Goal: Information Seeking & Learning: Learn about a topic

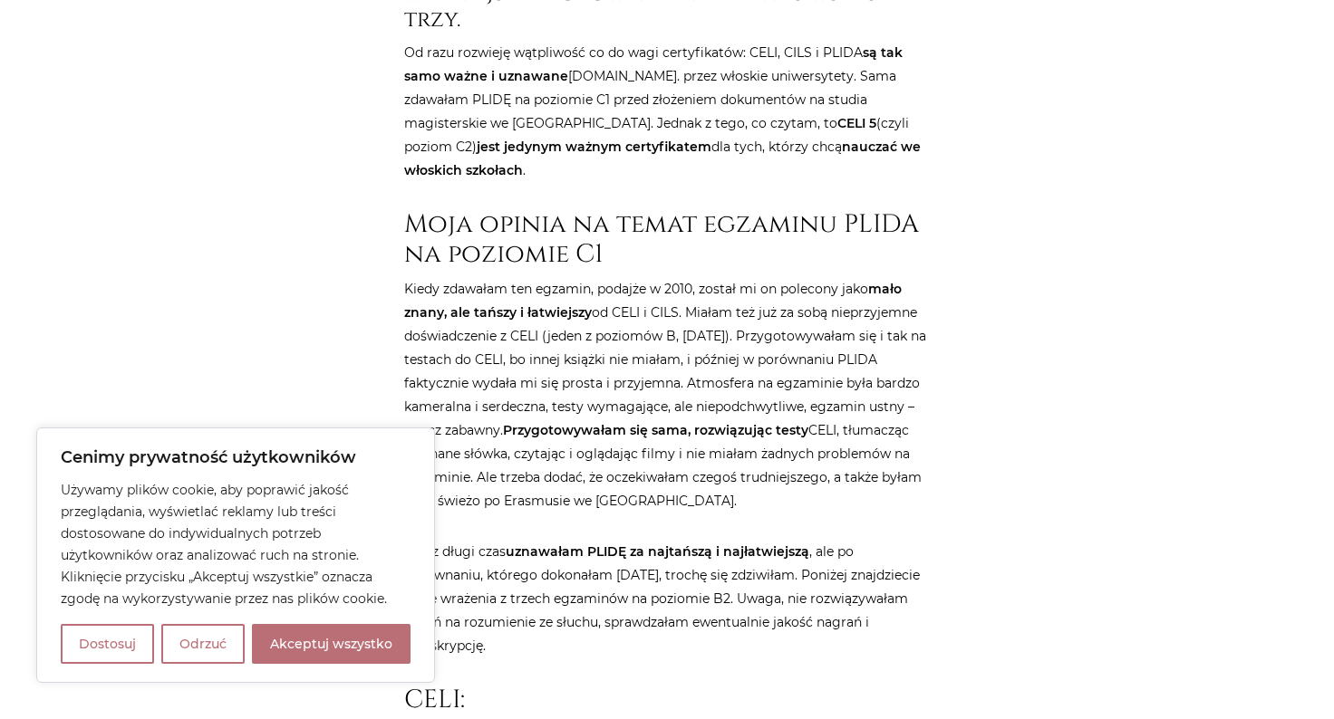
scroll to position [1053, 0]
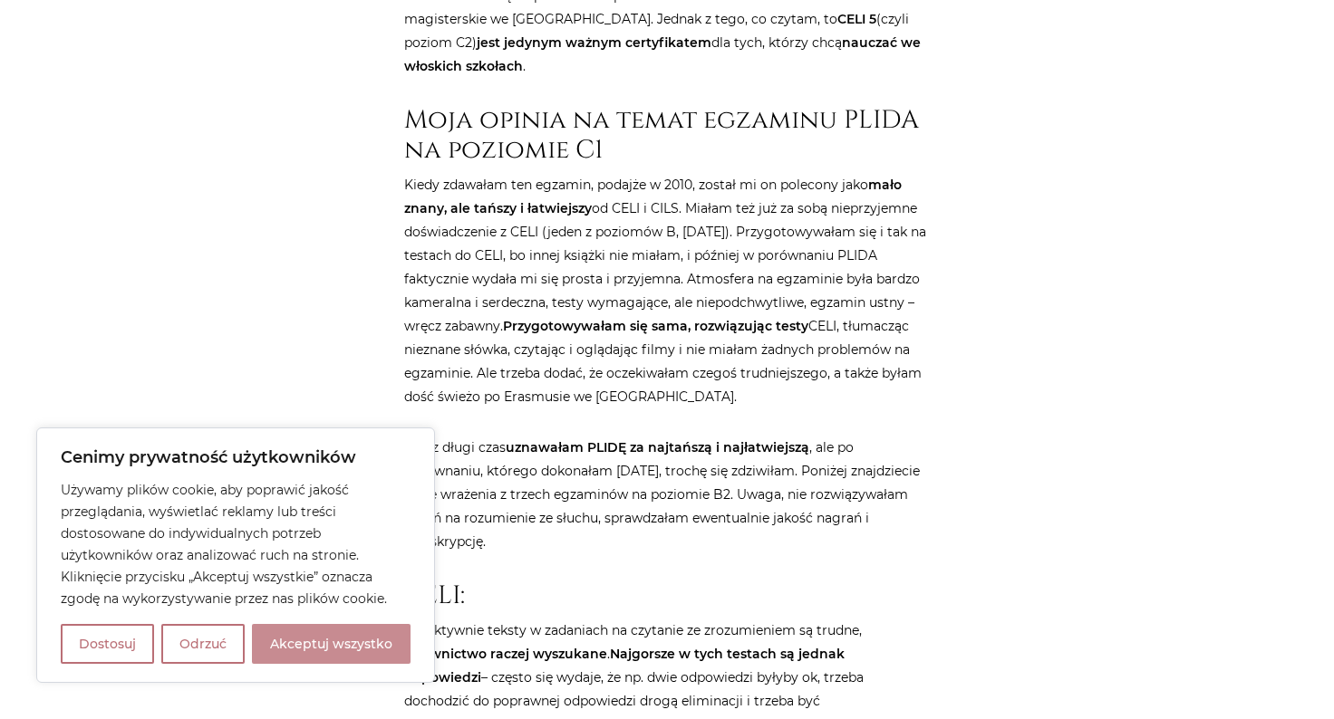
click at [395, 636] on button "Akceptuj wszystko" at bounding box center [331, 644] width 159 height 40
checkbox input "true"
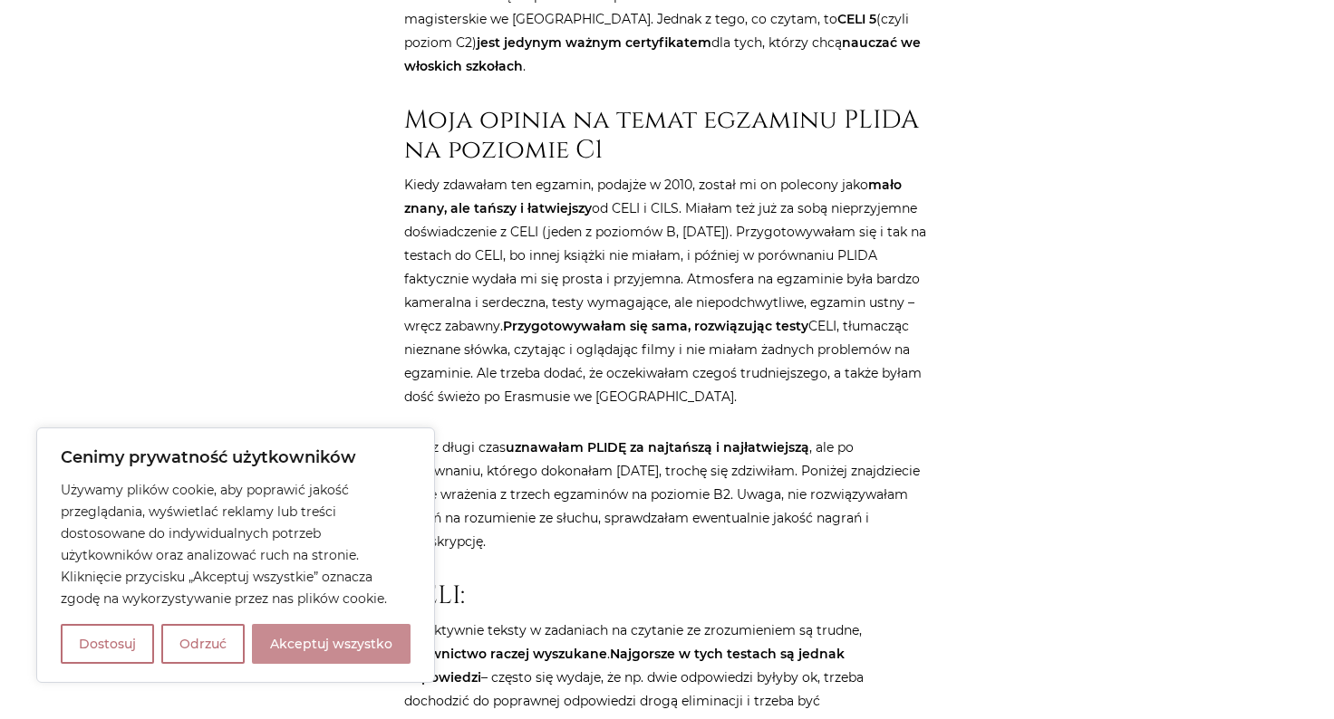
checkbox input "true"
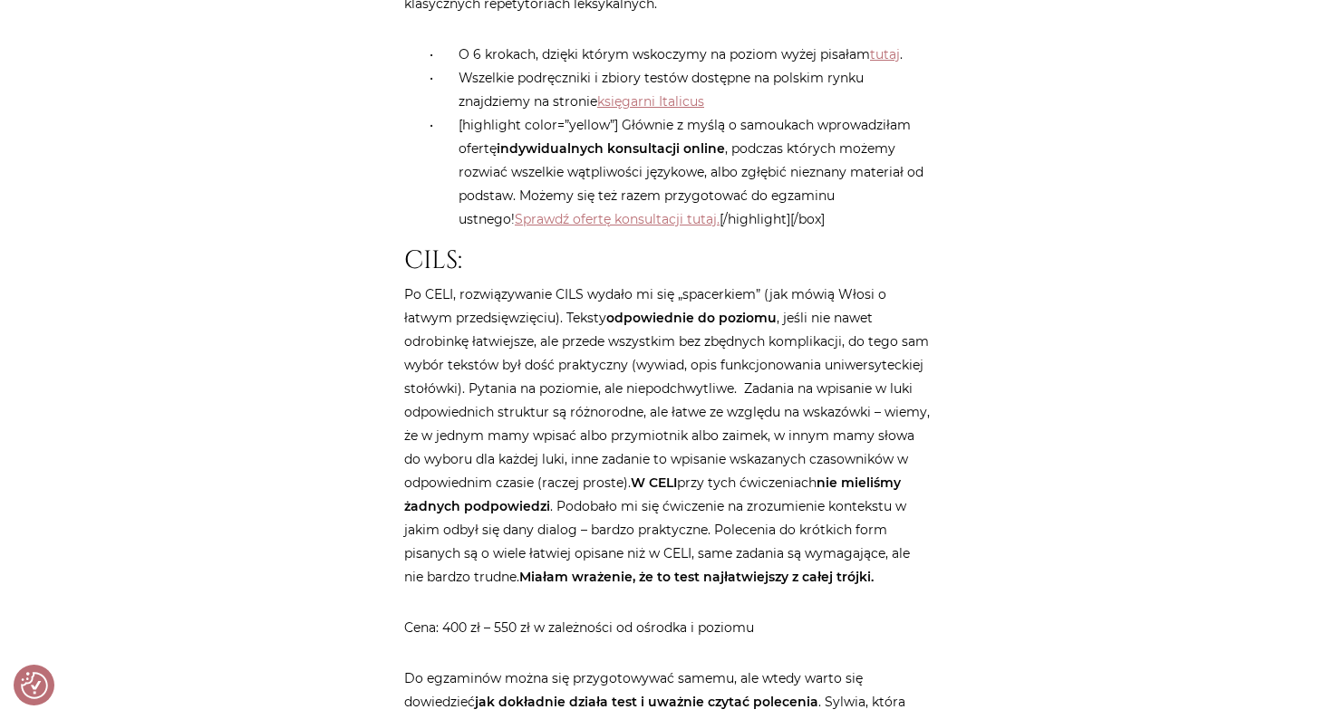
scroll to position [2552, 0]
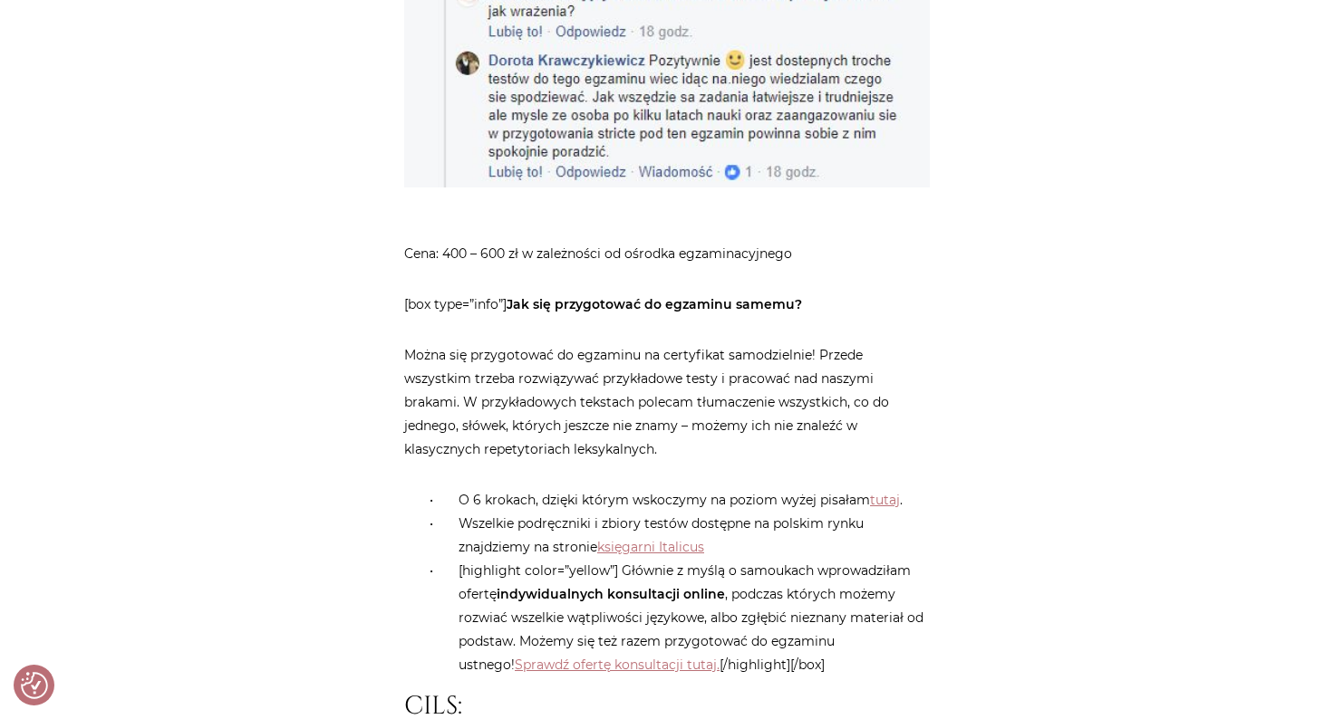
scroll to position [2116, 0]
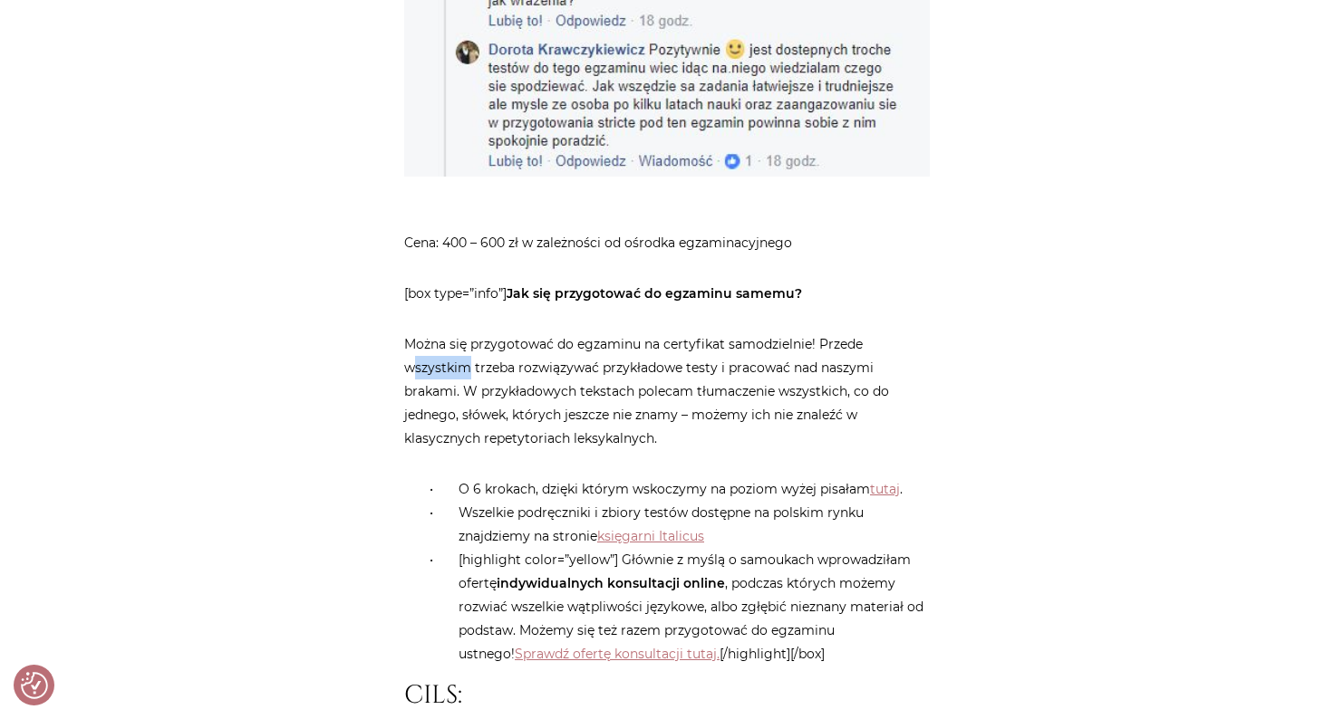
drag, startPoint x: 416, startPoint y: 314, endPoint x: 507, endPoint y: 315, distance: 90.6
click at [507, 333] on p "Można się przygotować do egzaminu na certyfikat samodzielnie! Przede wszystkim …" at bounding box center [667, 392] width 526 height 118
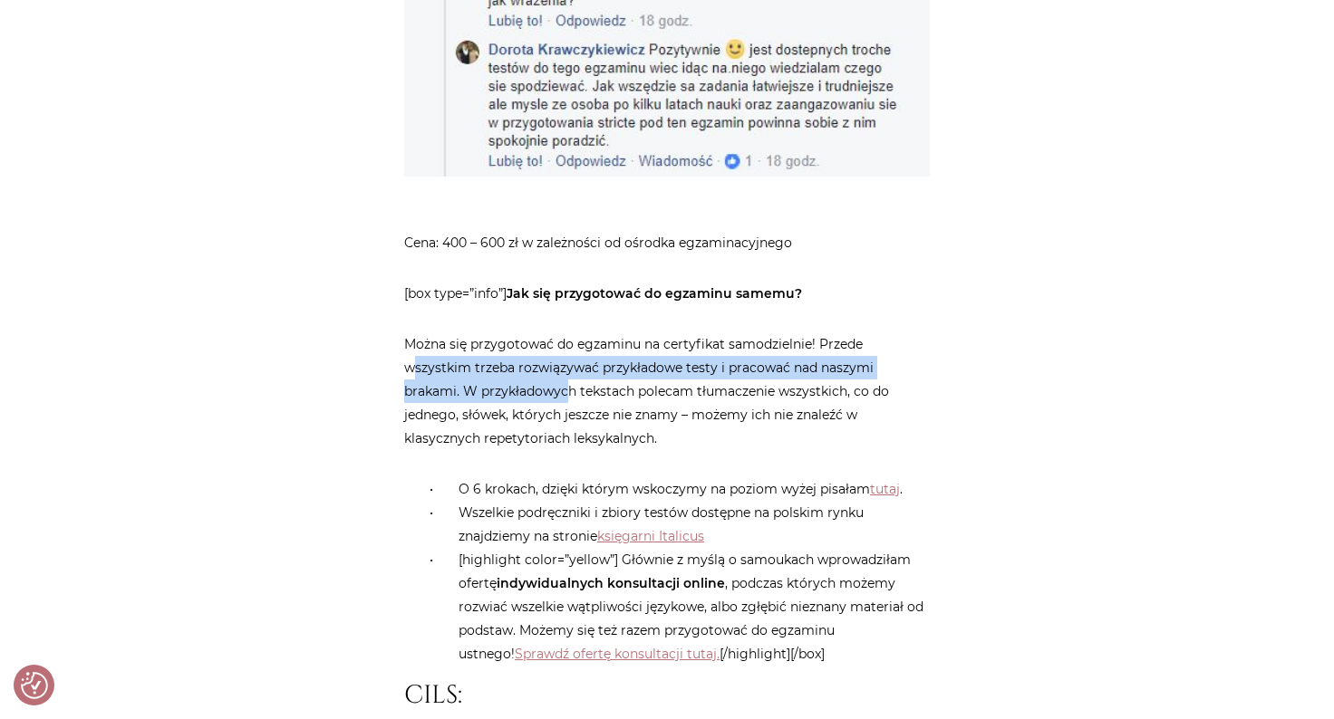
drag, startPoint x: 412, startPoint y: 322, endPoint x: 569, endPoint y: 343, distance: 158.3
click at [569, 343] on p "Można się przygotować do egzaminu na certyfikat samodzielnie! Przede wszystkim …" at bounding box center [667, 392] width 526 height 118
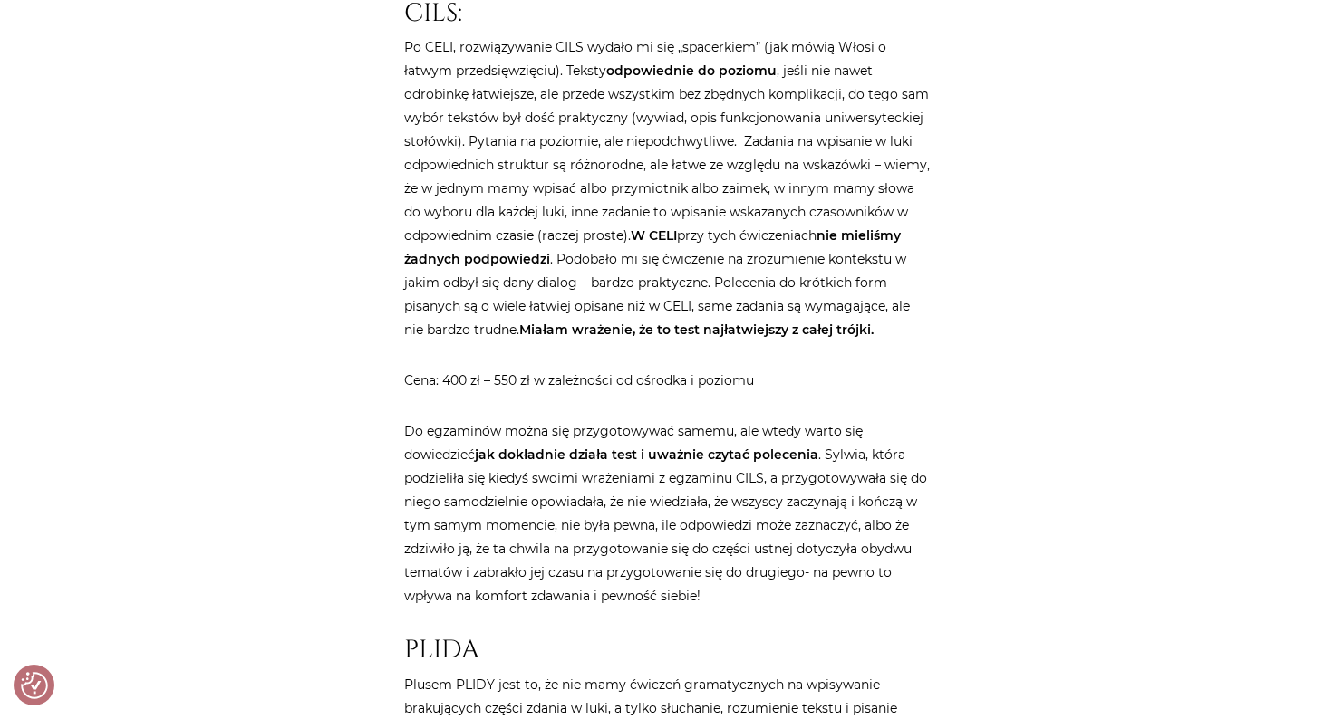
scroll to position [2798, 0]
drag, startPoint x: 421, startPoint y: 414, endPoint x: 457, endPoint y: 414, distance: 35.3
click at [457, 420] on p "Do egzaminów można się przygotowywać samemu, ale wtedy warto się dowiedzieć jak…" at bounding box center [667, 514] width 526 height 188
drag, startPoint x: 497, startPoint y: 430, endPoint x: 566, endPoint y: 430, distance: 69.8
click at [526, 447] on strong "jak dokładnie działa test i uważnie czytać polecenia" at bounding box center [646, 455] width 343 height 16
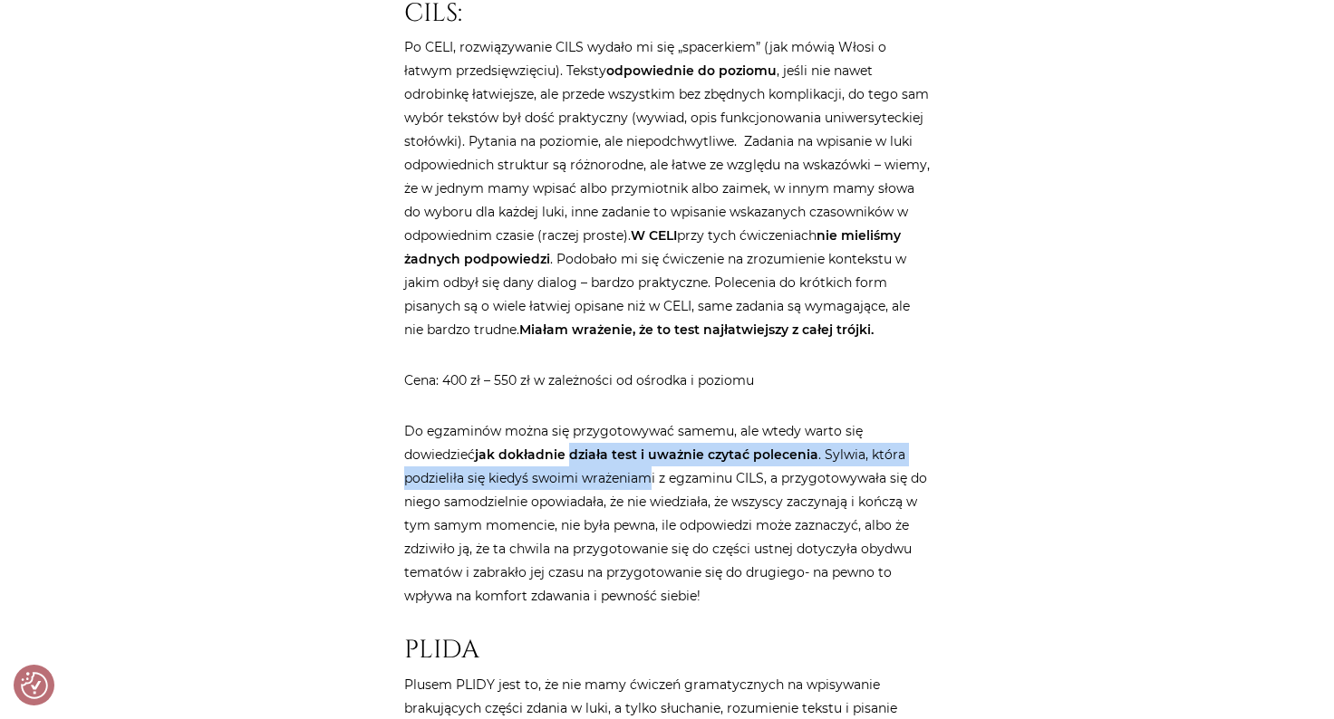
drag, startPoint x: 566, startPoint y: 430, endPoint x: 670, endPoint y: 444, distance: 104.2
click at [670, 444] on p "Do egzaminów można się przygotowywać samemu, ale wtedy warto się dowiedzieć jak…" at bounding box center [667, 514] width 526 height 188
click at [745, 456] on p "Do egzaminów można się przygotowywać samemu, ale wtedy warto się dowiedzieć jak…" at bounding box center [667, 514] width 526 height 188
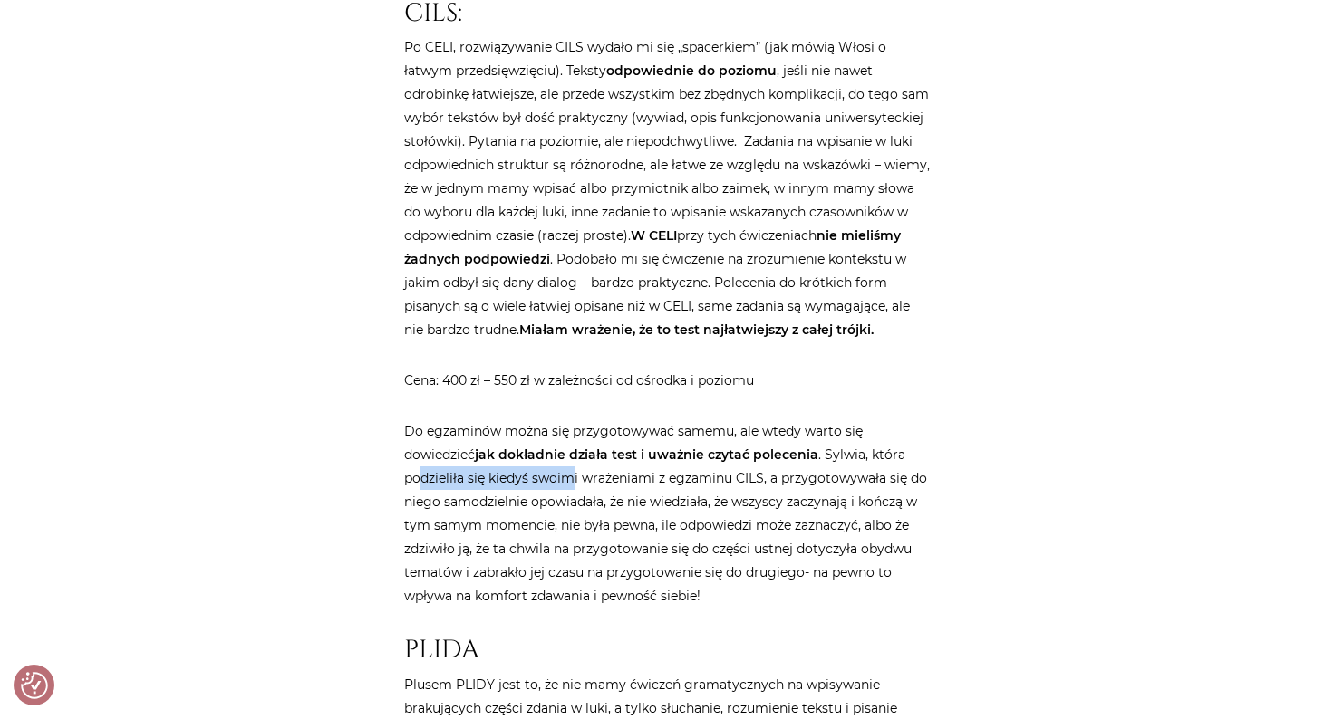
drag, startPoint x: 424, startPoint y: 455, endPoint x: 611, endPoint y: 447, distance: 186.8
click at [611, 447] on p "Do egzaminów można się przygotowywać samemu, ale wtedy warto się dowiedzieć jak…" at bounding box center [667, 514] width 526 height 188
drag, startPoint x: 410, startPoint y: 486, endPoint x: 567, endPoint y: 494, distance: 157.9
click at [567, 494] on p "Do egzaminów można się przygotowywać samemu, ale wtedy warto się dowiedzieć jak…" at bounding box center [667, 514] width 526 height 188
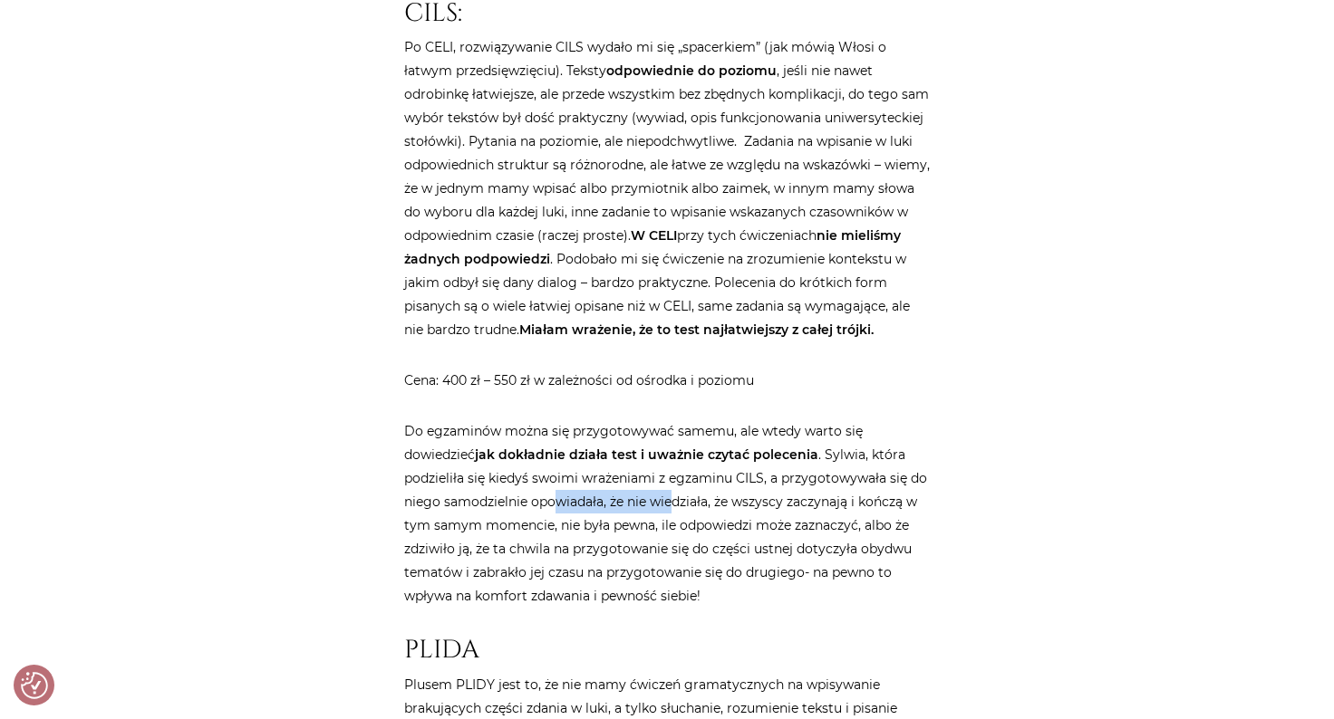
drag, startPoint x: 557, startPoint y: 472, endPoint x: 674, endPoint y: 474, distance: 116.9
click at [674, 474] on p "Do egzaminów można się przygotowywać samemu, ale wtedy warto się dowiedzieć jak…" at bounding box center [667, 514] width 526 height 188
drag, startPoint x: 414, startPoint y: 494, endPoint x: 480, endPoint y: 501, distance: 66.5
click at [470, 501] on p "Do egzaminów można się przygotowywać samemu, ale wtedy warto się dowiedzieć jak…" at bounding box center [667, 514] width 526 height 188
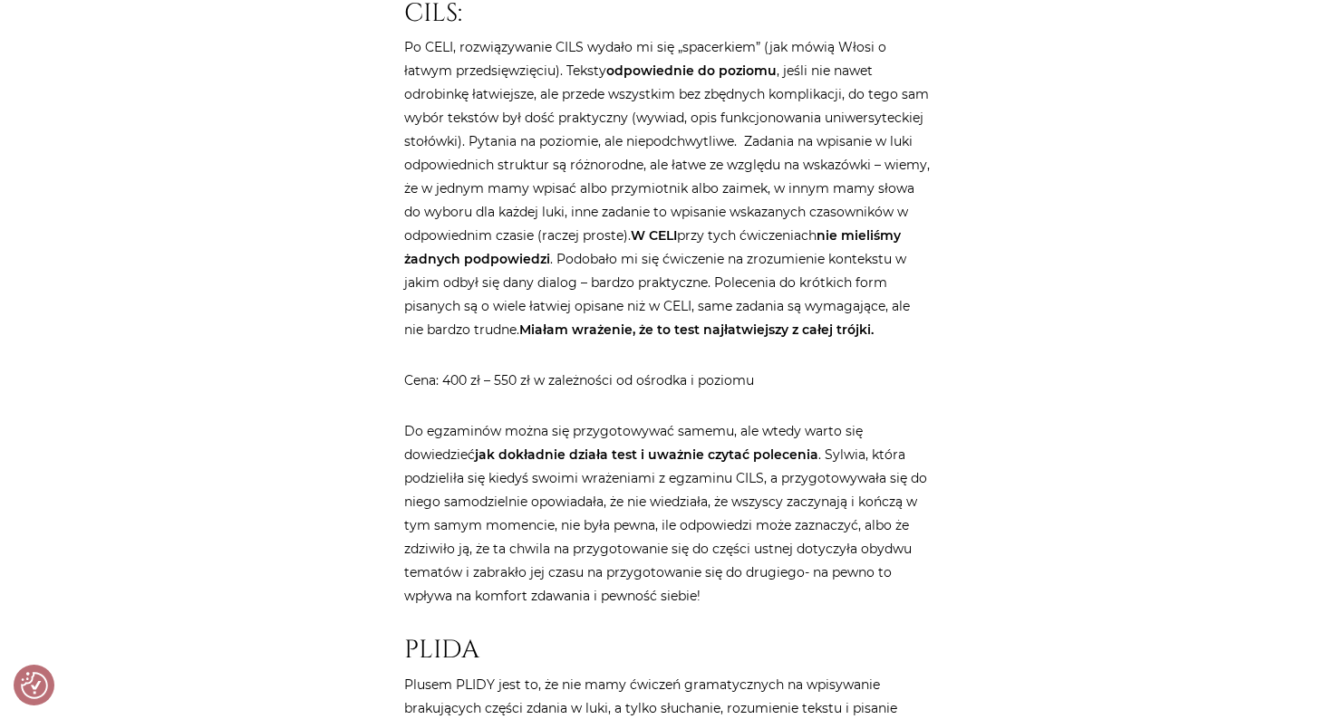
click at [480, 501] on p "Do egzaminów można się przygotowywać samemu, ale wtedy warto się dowiedzieć jak…" at bounding box center [667, 514] width 526 height 188
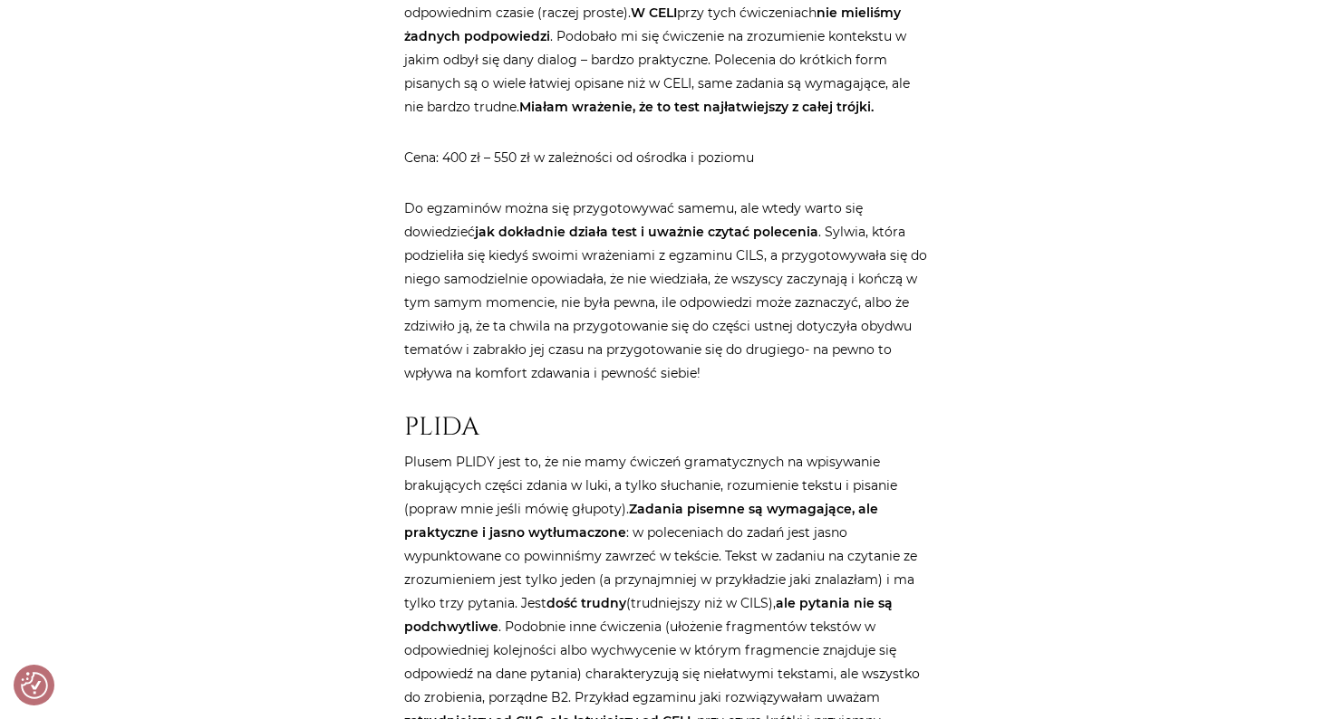
scroll to position [3035, 0]
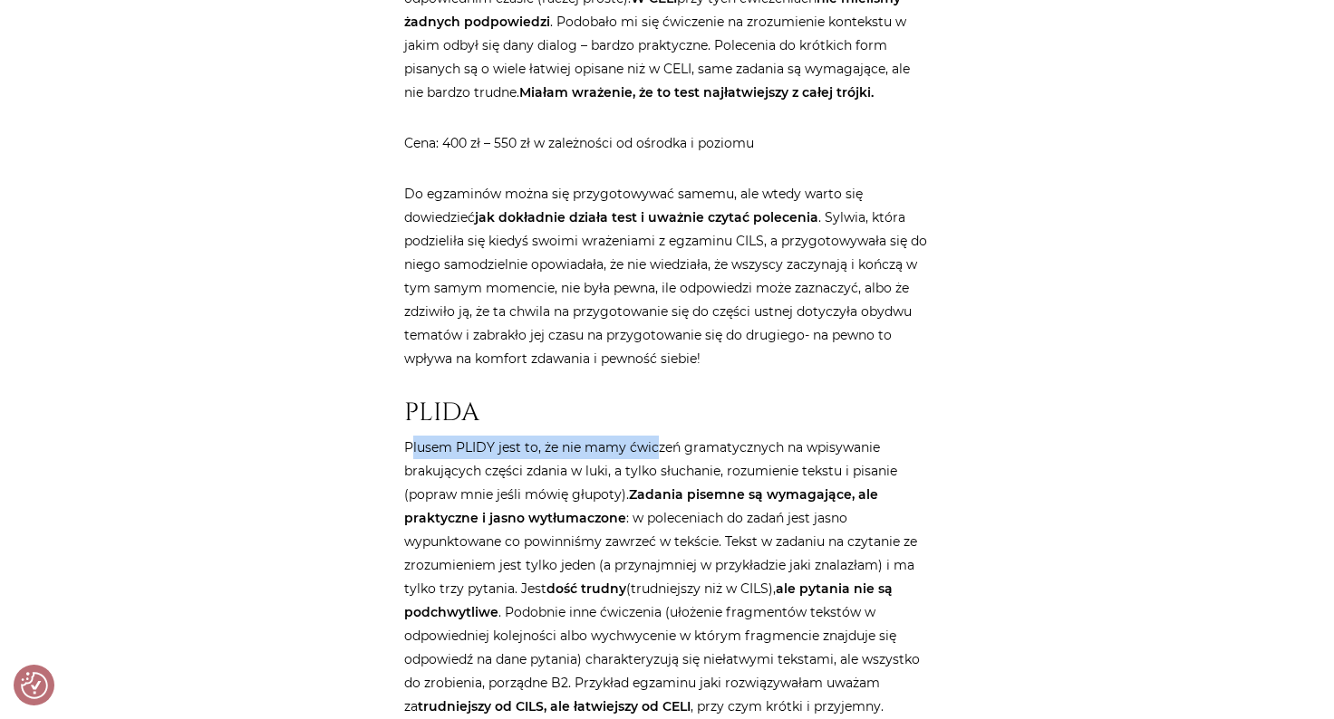
drag, startPoint x: 412, startPoint y: 414, endPoint x: 678, endPoint y: 415, distance: 265.5
click at [678, 436] on p "Plusem PLIDY jest to, że nie mamy ćwiczeń gramatycznych na wpisywanie brakujący…" at bounding box center [667, 577] width 526 height 283
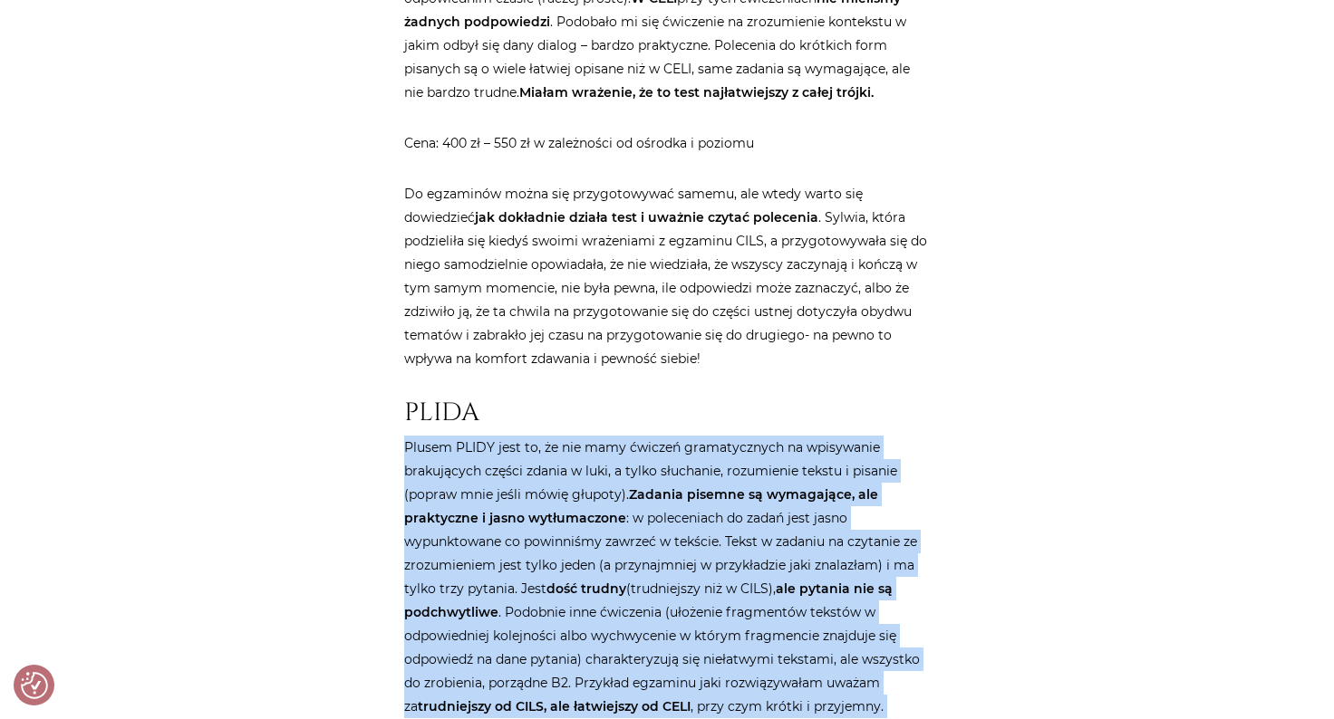
click at [678, 436] on p "Plusem PLIDY jest to, że nie mamy ćwiczeń gramatycznych na wpisywanie brakujący…" at bounding box center [667, 577] width 526 height 283
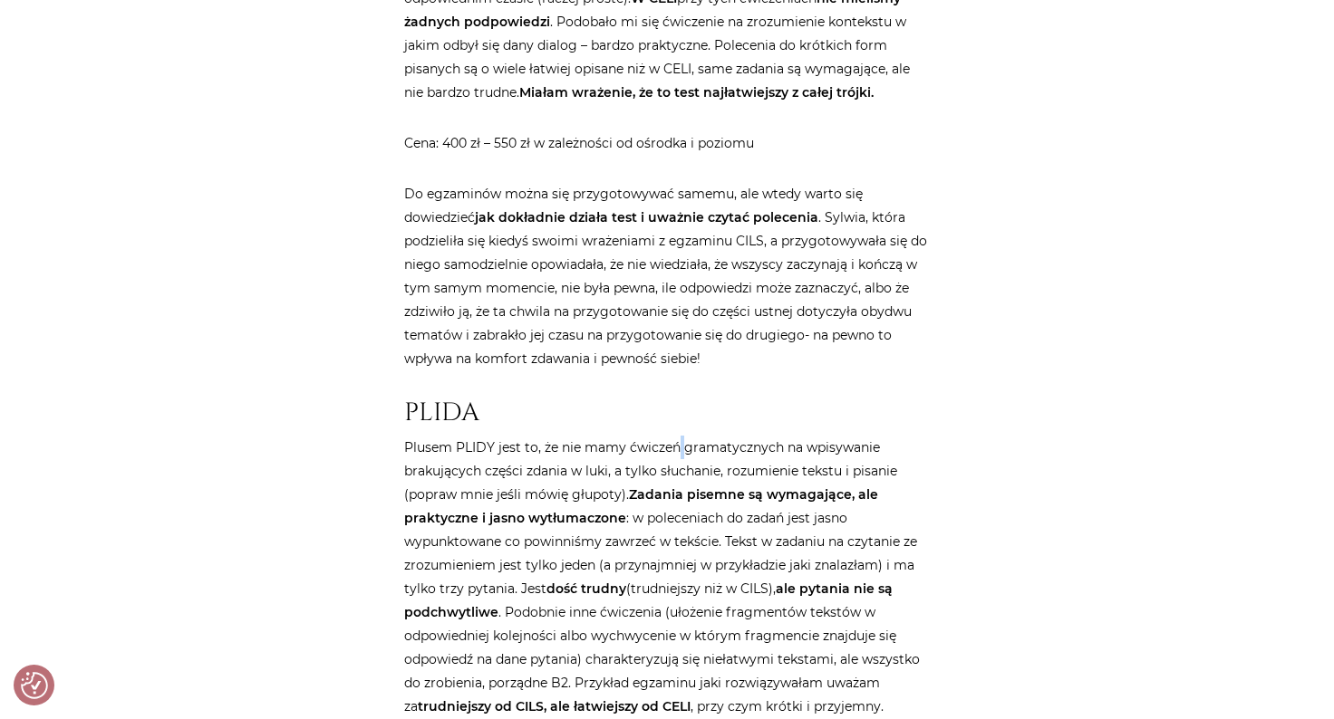
click at [678, 436] on p "Plusem PLIDY jest to, że nie mamy ćwiczeń gramatycznych na wpisywanie brakujący…" at bounding box center [667, 577] width 526 height 283
click at [448, 441] on p "Plusem PLIDY jest to, że nie mamy ćwiczeń gramatycznych na wpisywanie brakujący…" at bounding box center [667, 577] width 526 height 283
drag, startPoint x: 448, startPoint y: 441, endPoint x: 673, endPoint y: 441, distance: 225.6
click at [673, 441] on p "Plusem PLIDY jest to, że nie mamy ćwiczeń gramatycznych na wpisywanie brakujący…" at bounding box center [667, 577] width 526 height 283
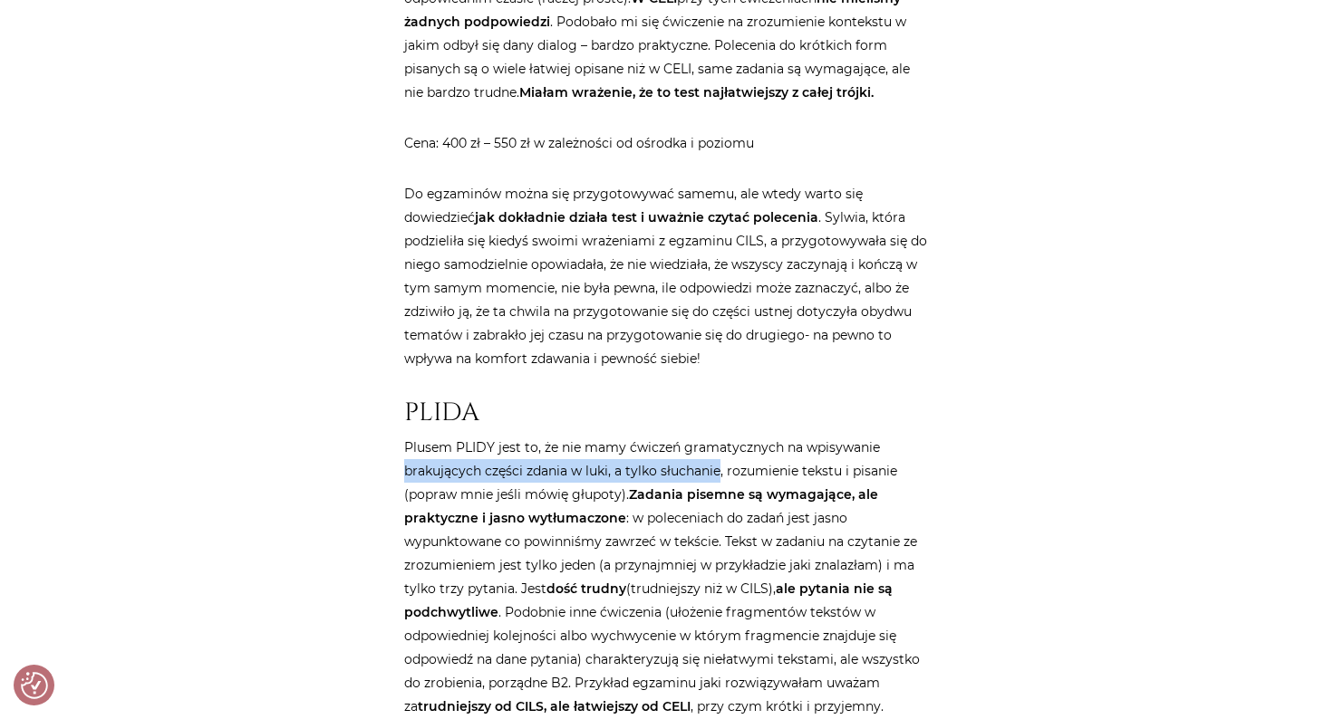
click at [673, 441] on p "Plusem PLIDY jest to, że nie mamy ćwiczeń gramatycznych na wpisywanie brakujący…" at bounding box center [667, 577] width 526 height 283
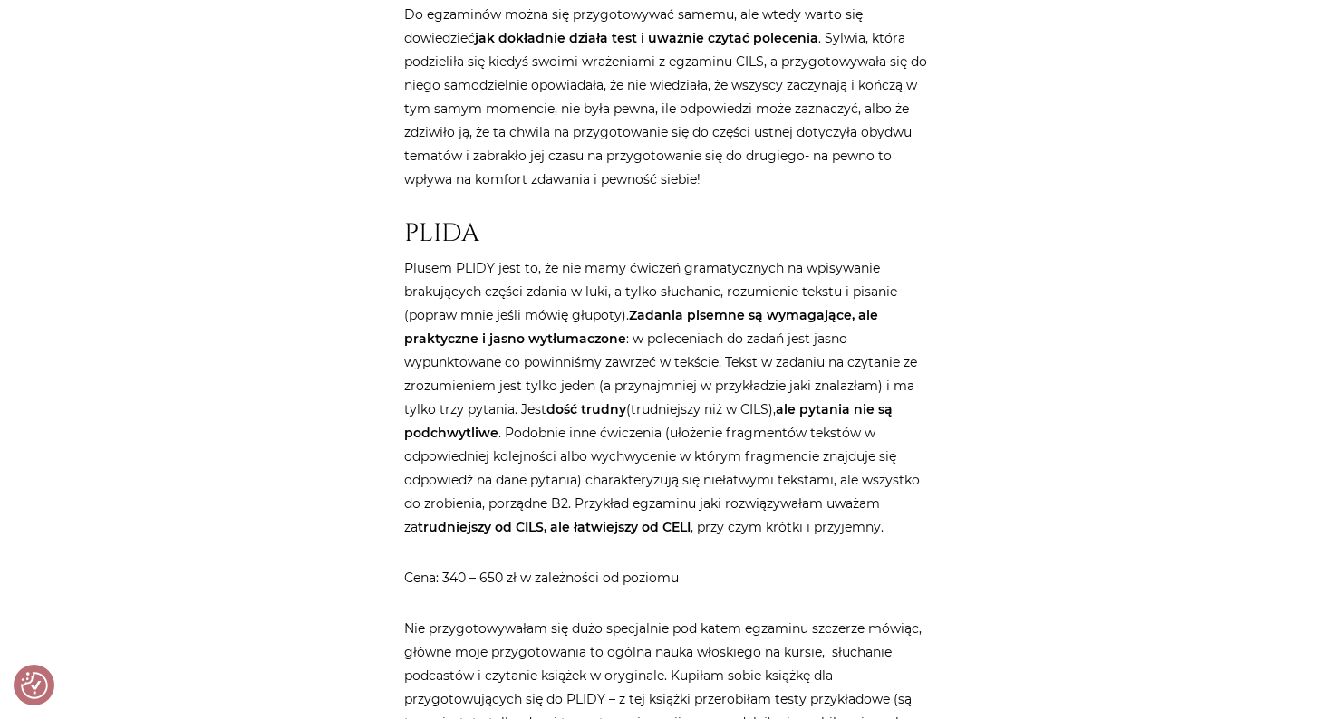
scroll to position [3222, 0]
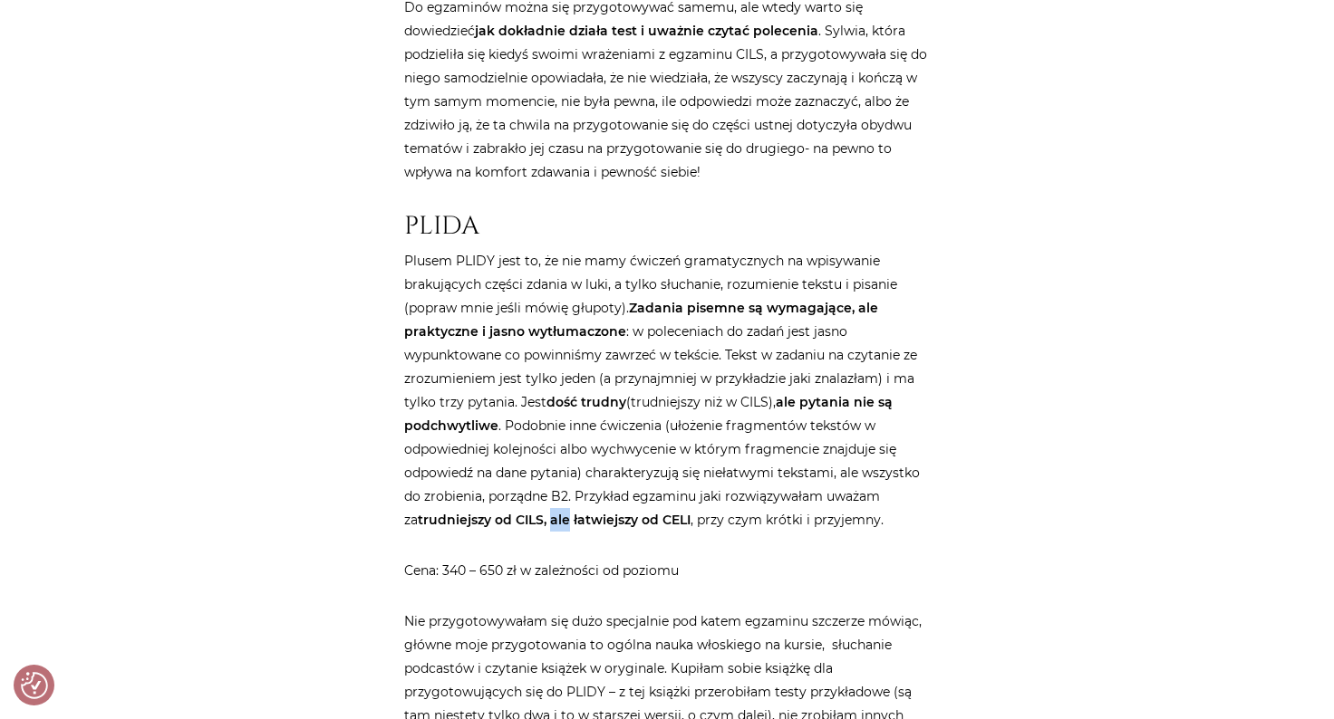
click at [555, 512] on strong "trudniejszy od CILS, ale łatwiejszy od CELI" at bounding box center [554, 520] width 273 height 16
click at [611, 512] on strong "trudniejszy od CILS, ale łatwiejszy od CELI" at bounding box center [554, 520] width 273 height 16
click at [519, 512] on strong "trudniejszy od CILS, ale łatwiejszy od CELI" at bounding box center [554, 520] width 273 height 16
click at [650, 480] on p "Plusem PLIDY jest to, że nie mamy ćwiczeń gramatycznych na wpisywanie brakujący…" at bounding box center [667, 390] width 526 height 283
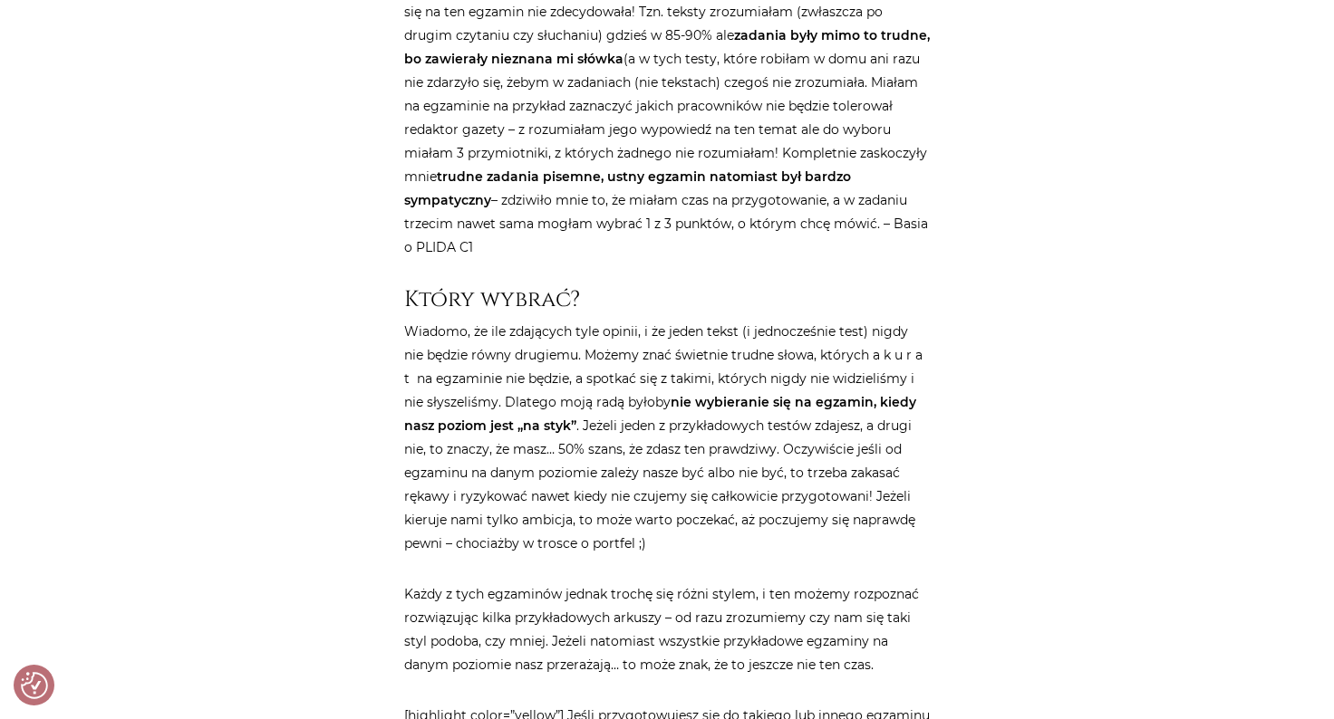
scroll to position [4152, 0]
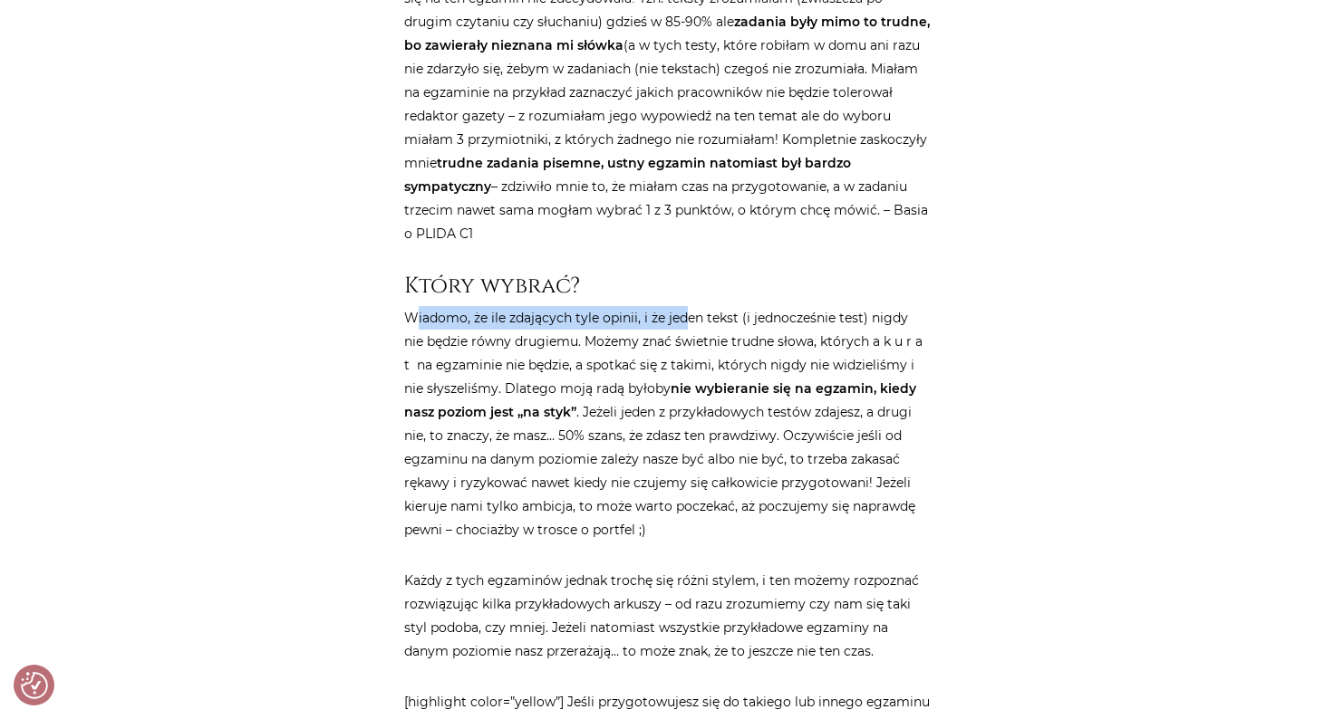
drag, startPoint x: 415, startPoint y: 292, endPoint x: 682, endPoint y: 292, distance: 267.3
click at [682, 306] on p "Wiadomo, że ile zdających tyle opinii, i że jeden tekst (i jednocześnie test) n…" at bounding box center [667, 424] width 526 height 236
drag, startPoint x: 480, startPoint y: 320, endPoint x: 633, endPoint y: 317, distance: 153.2
click at [633, 317] on p "Wiadomo, że ile zdających tyle opinii, i że jeden tekst (i jednocześnie test) n…" at bounding box center [667, 424] width 526 height 236
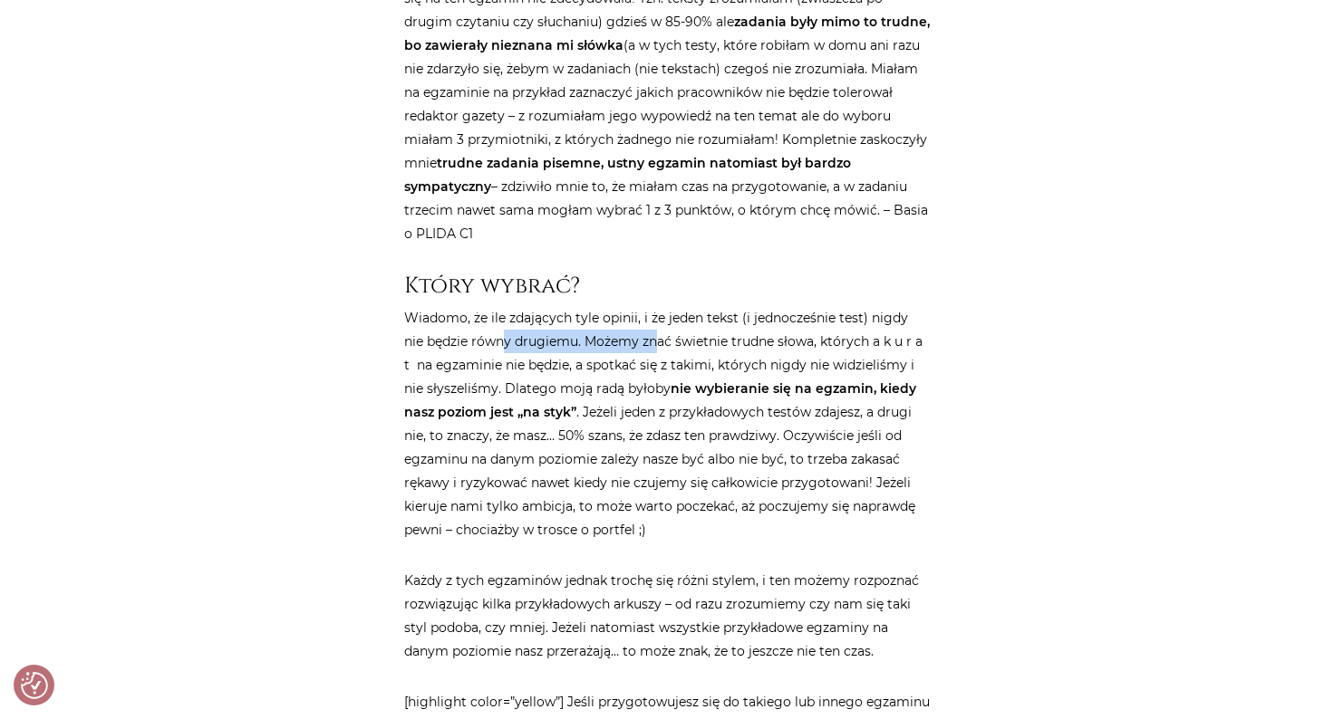
click at [633, 317] on p "Wiadomo, że ile zdających tyle opinii, i że jeden tekst (i jednocześnie test) n…" at bounding box center [667, 424] width 526 height 236
drag, startPoint x: 409, startPoint y: 343, endPoint x: 420, endPoint y: 342, distance: 10.9
click at [420, 342] on p "Wiadomo, że ile zdających tyle opinii, i że jeden tekst (i jednocześnie test) n…" at bounding box center [667, 424] width 526 height 236
drag, startPoint x: 398, startPoint y: 342, endPoint x: 612, endPoint y: 343, distance: 213.9
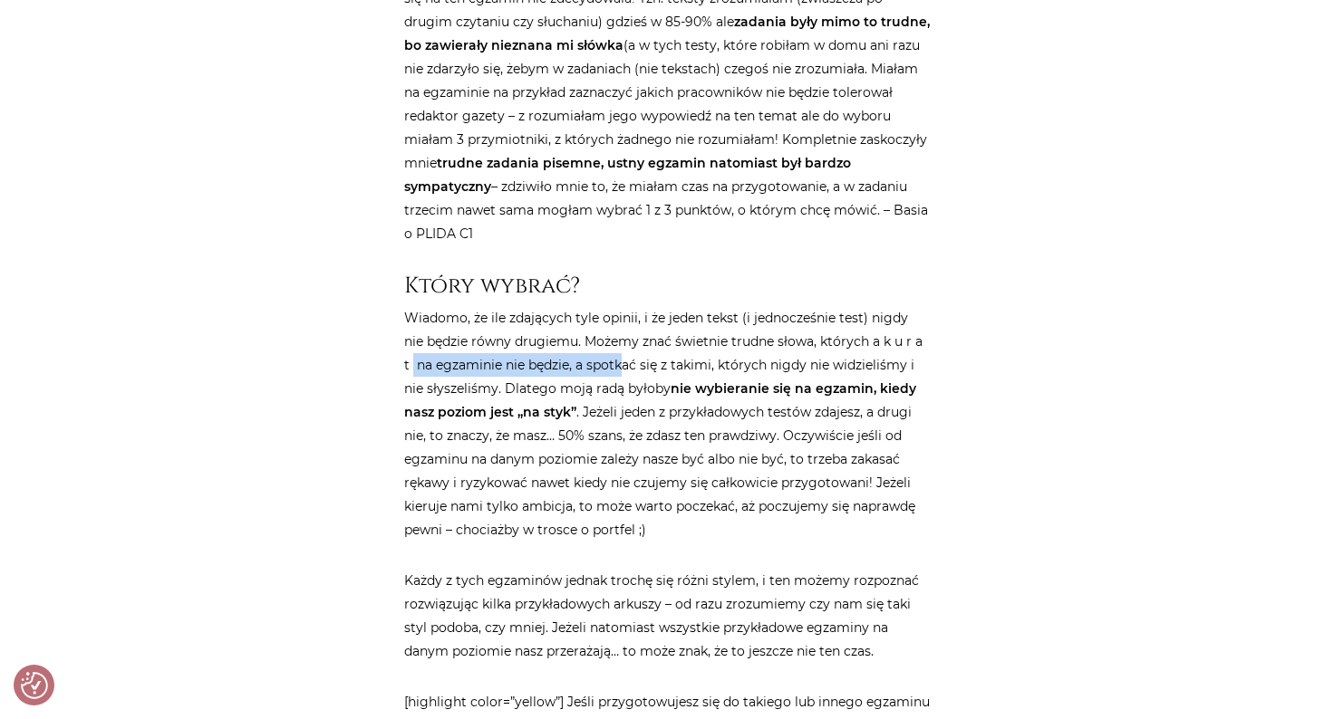
click at [612, 343] on p "Wiadomo, że ile zdających tyle opinii, i że jeden tekst (i jednocześnie test) n…" at bounding box center [667, 424] width 526 height 236
drag, startPoint x: 577, startPoint y: 335, endPoint x: 762, endPoint y: 342, distance: 185.0
click at [762, 342] on p "Wiadomo, że ile zdających tyle opinii, i że jeden tekst (i jednocześnie test) n…" at bounding box center [667, 424] width 526 height 236
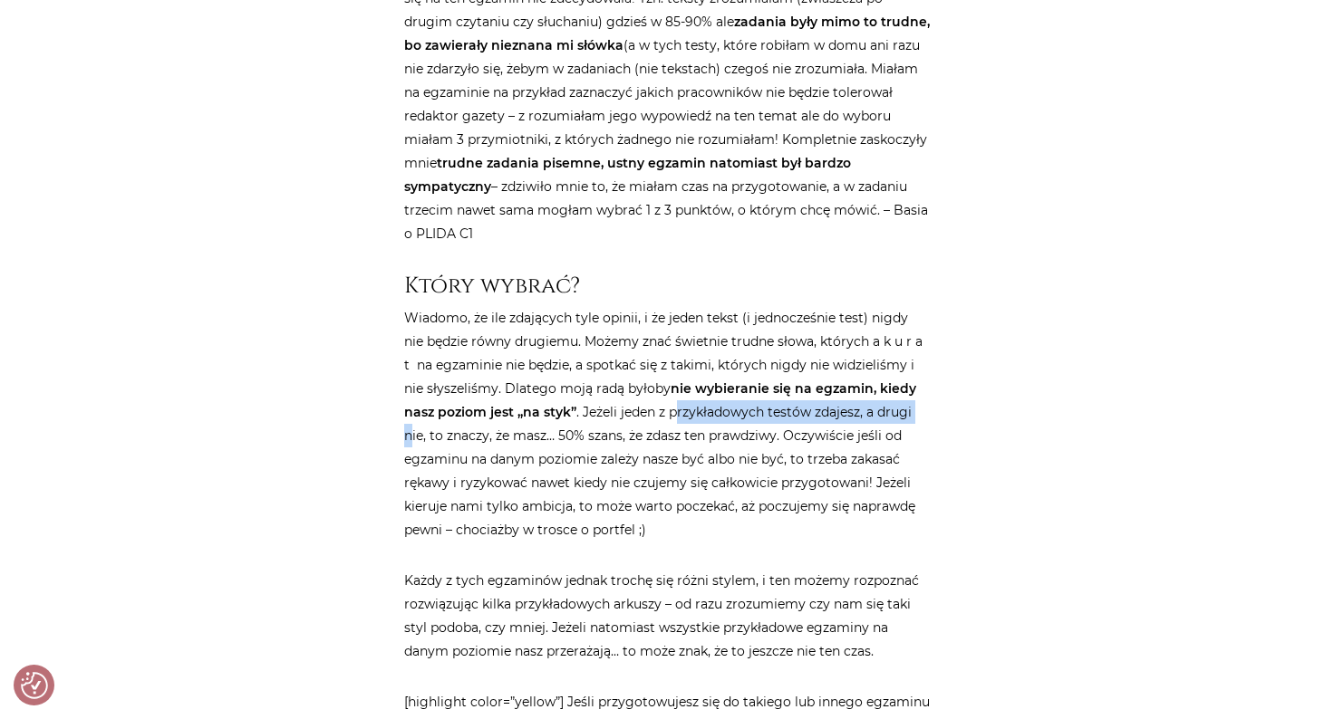
drag, startPoint x: 642, startPoint y: 370, endPoint x: 890, endPoint y: 381, distance: 247.6
click at [890, 381] on p "Wiadomo, że ile zdających tyle opinii, i że jeden tekst (i jednocześnie test) n…" at bounding box center [667, 424] width 526 height 236
drag, startPoint x: 555, startPoint y: 385, endPoint x: 845, endPoint y: 382, distance: 289.1
click at [845, 382] on p "Wiadomo, że ile zdających tyle opinii, i że jeden tekst (i jednocześnie test) n…" at bounding box center [667, 424] width 526 height 236
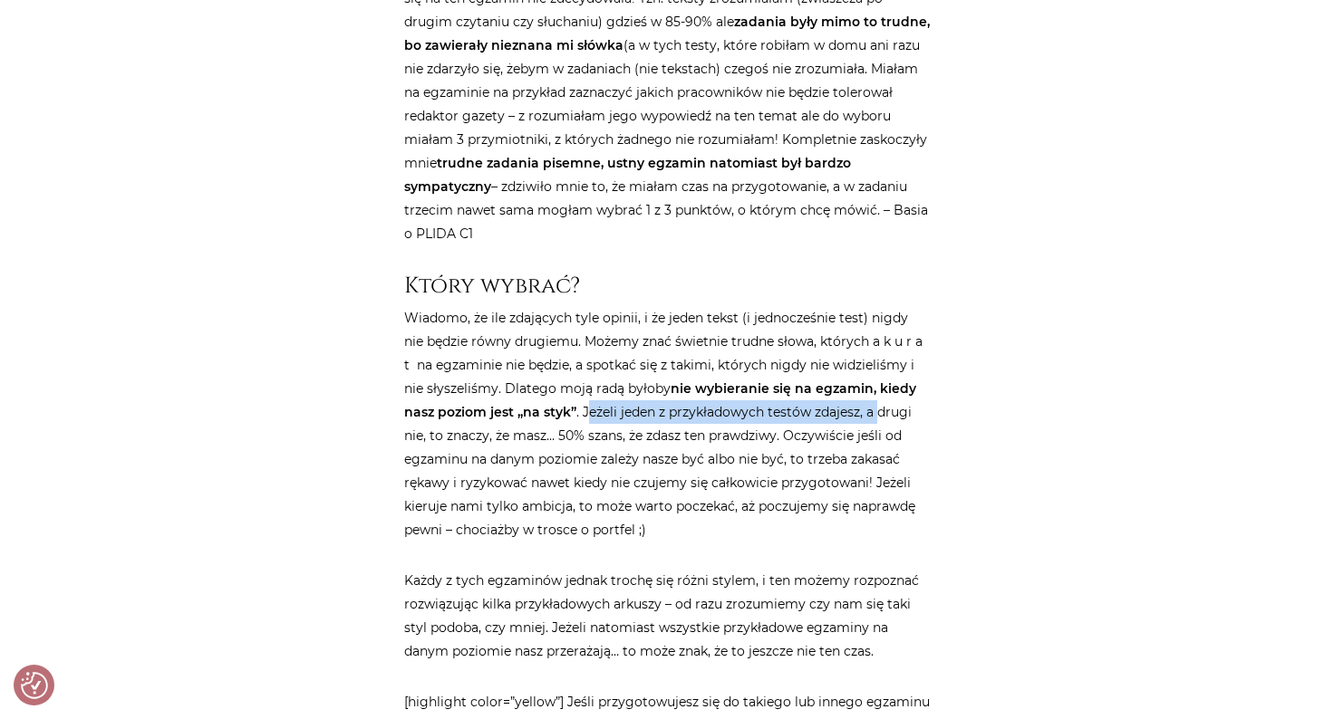
click at [845, 382] on p "Wiadomo, że ile zdających tyle opinii, i że jeden tekst (i jednocześnie test) n…" at bounding box center [667, 424] width 526 height 236
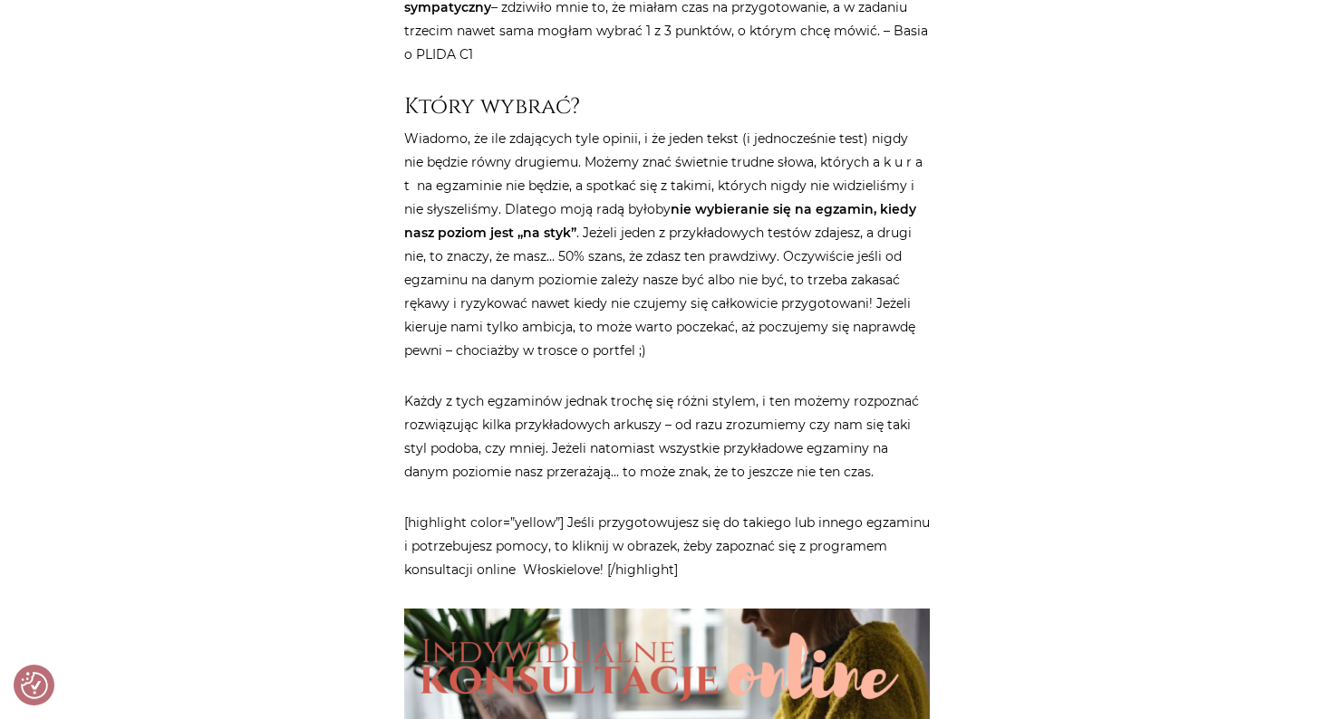
scroll to position [4323, 0]
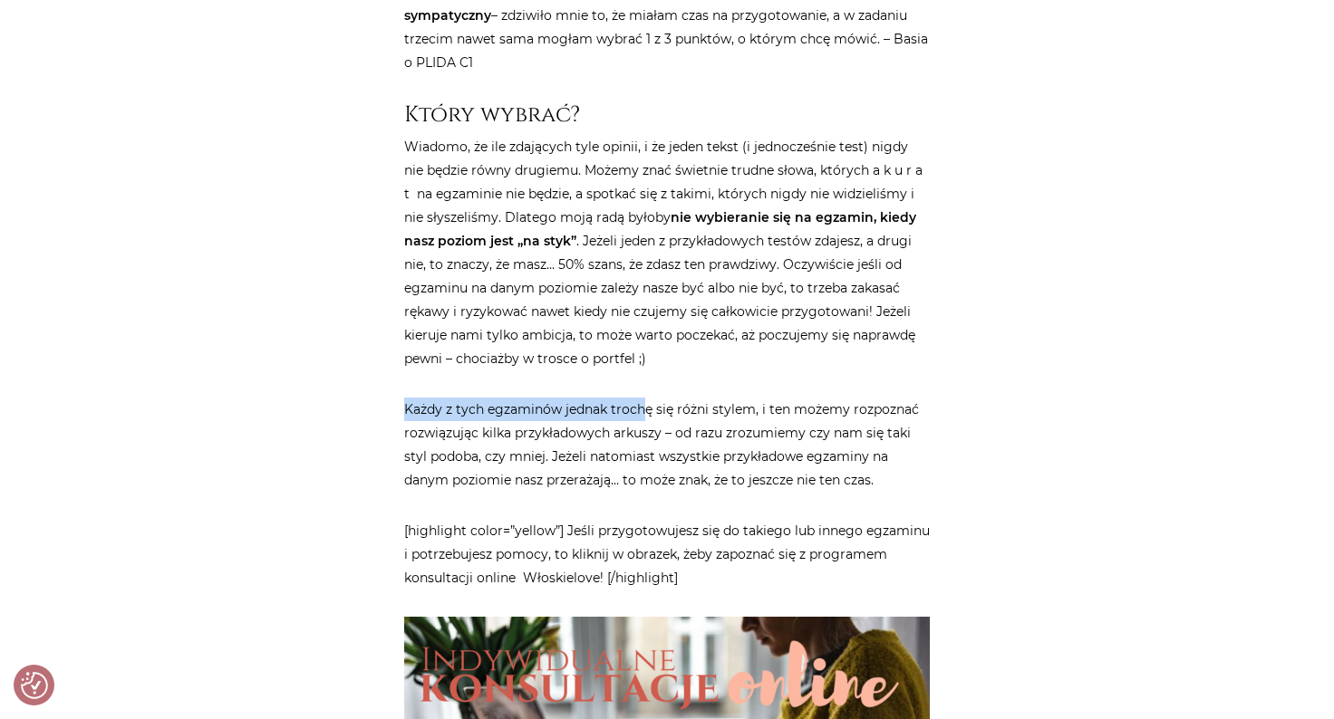
drag, startPoint x: 401, startPoint y: 384, endPoint x: 685, endPoint y: 385, distance: 284.5
click at [685, 398] on p "Każdy z tych egzaminów jednak trochę się różni stylem, i ten możemy rozpoznać r…" at bounding box center [667, 445] width 526 height 94
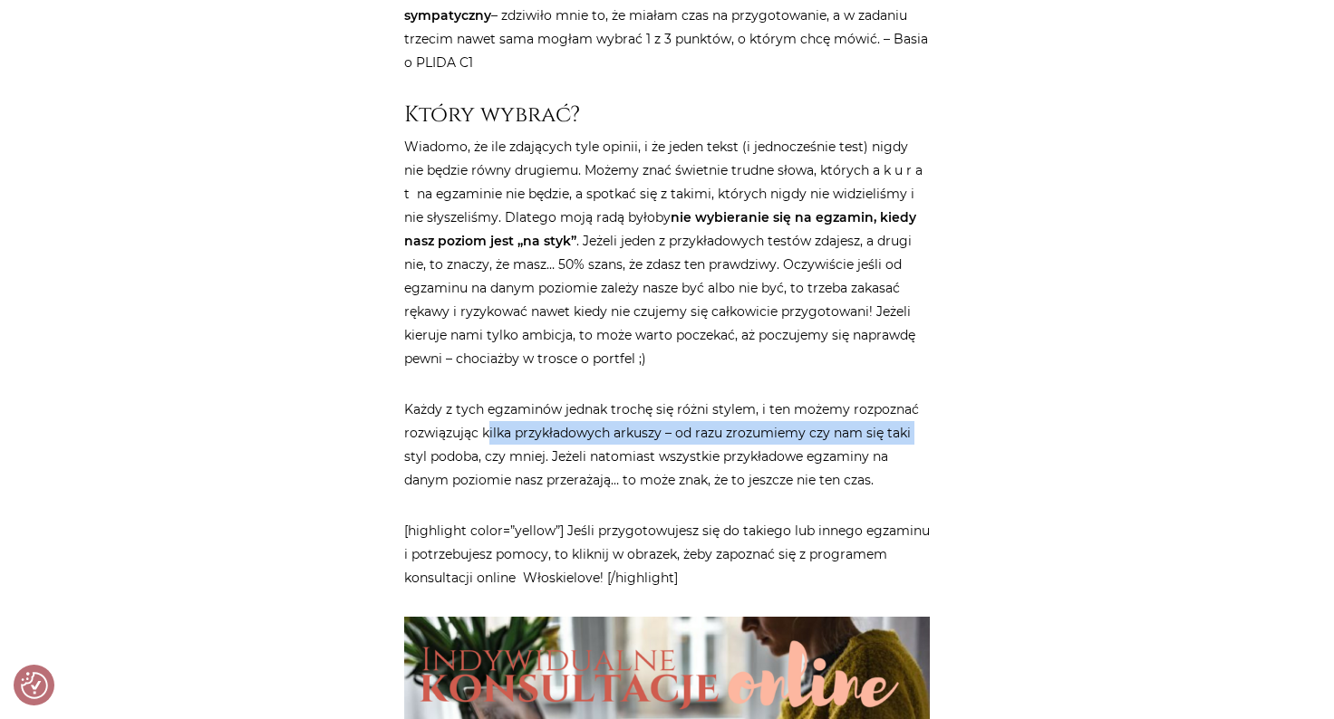
drag, startPoint x: 401, startPoint y: 413, endPoint x: 490, endPoint y: 411, distance: 88.8
click at [490, 411] on p "Każdy z tych egzaminów jednak trochę się różni stylem, i ten możemy rozpoznać r…" at bounding box center [667, 445] width 526 height 94
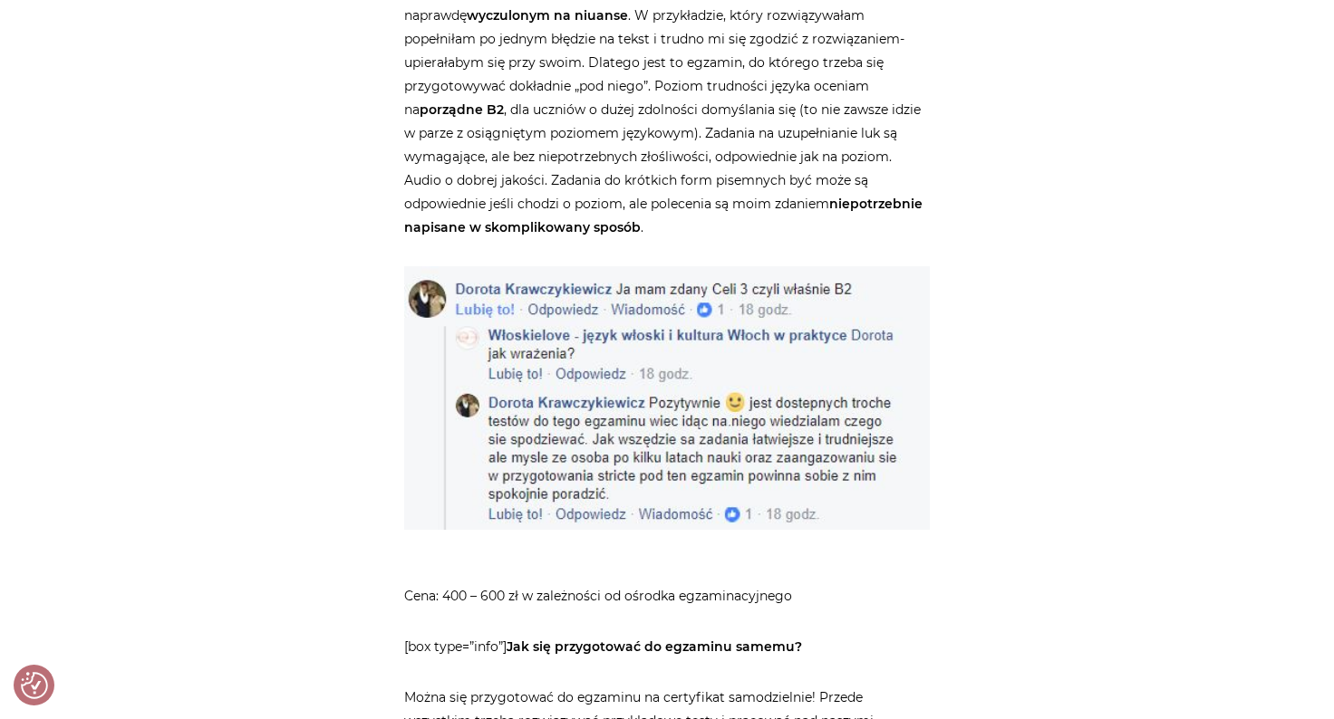
scroll to position [1759, 0]
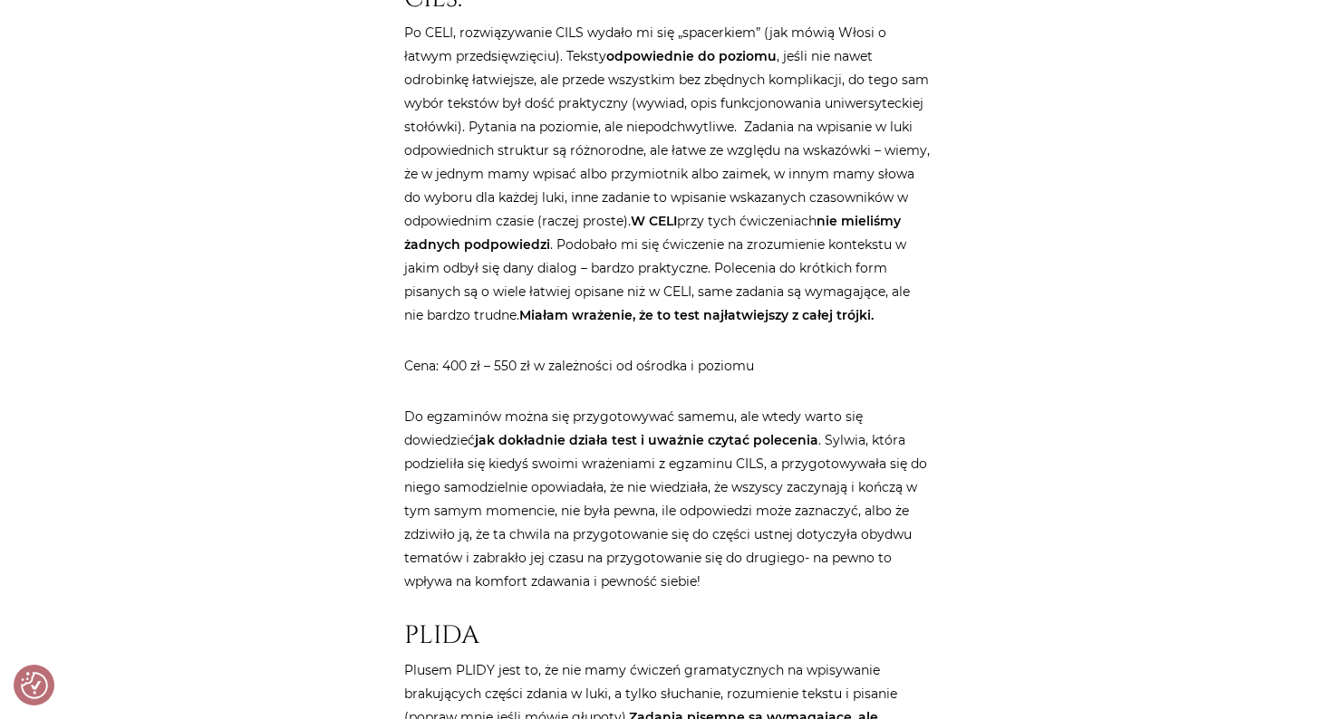
scroll to position [2197, 0]
